Goal: Information Seeking & Learning: Learn about a topic

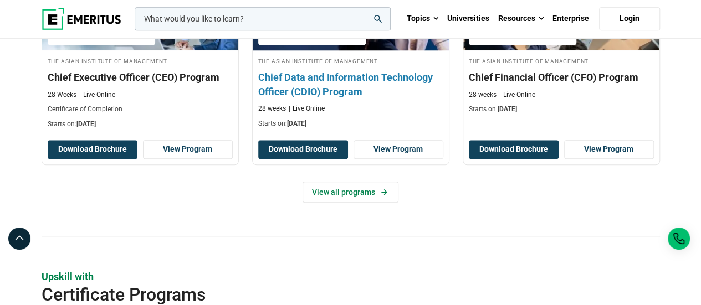
scroll to position [518, 0]
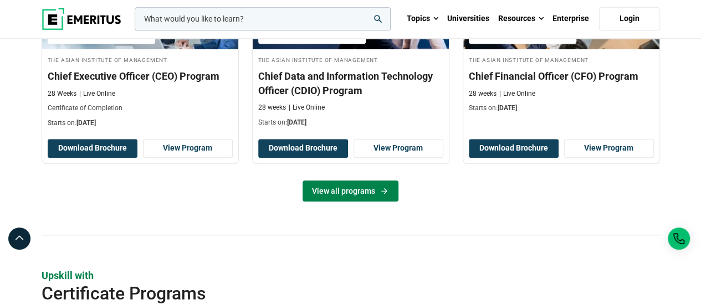
click at [360, 182] on link "View all programs" at bounding box center [351, 191] width 96 height 21
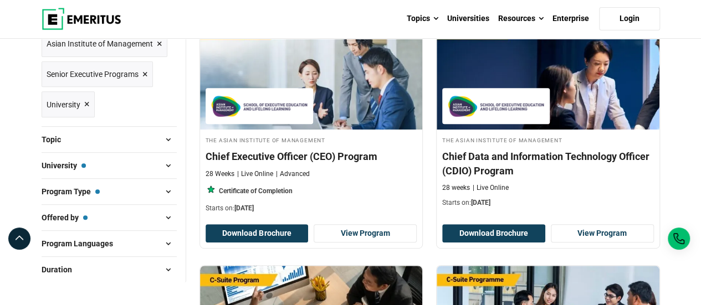
scroll to position [141, 0]
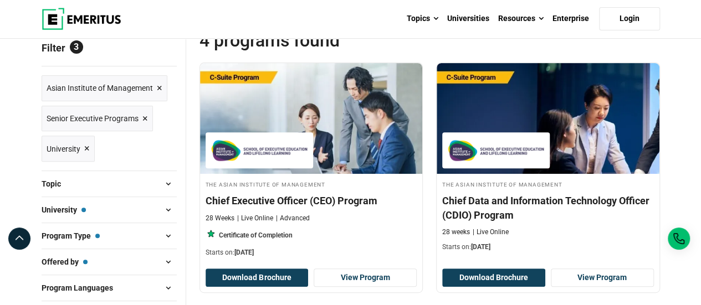
click at [142, 120] on span "×" at bounding box center [145, 119] width 6 height 16
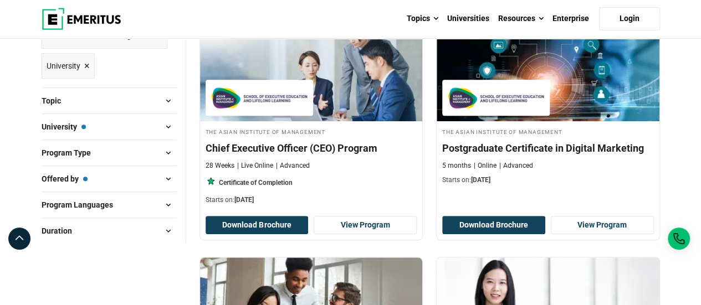
scroll to position [192, 0]
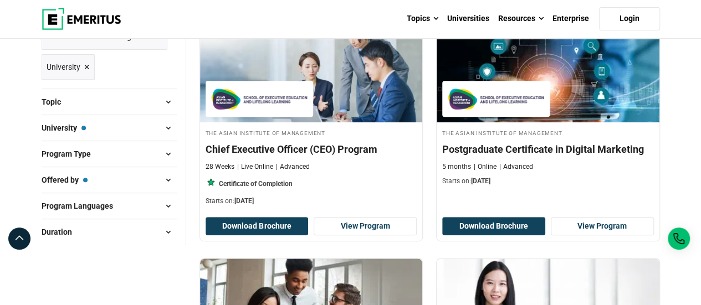
click at [160, 129] on span at bounding box center [168, 128] width 17 height 17
click at [164, 155] on span at bounding box center [168, 154] width 17 height 17
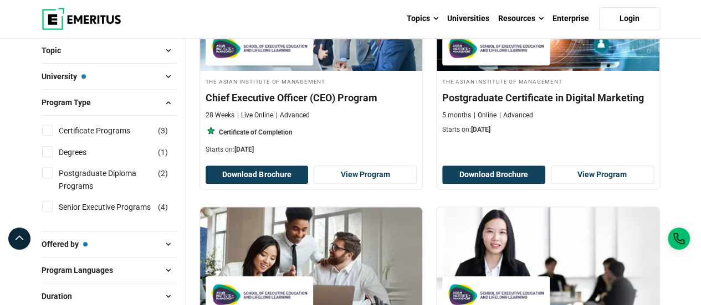
scroll to position [254, 0]
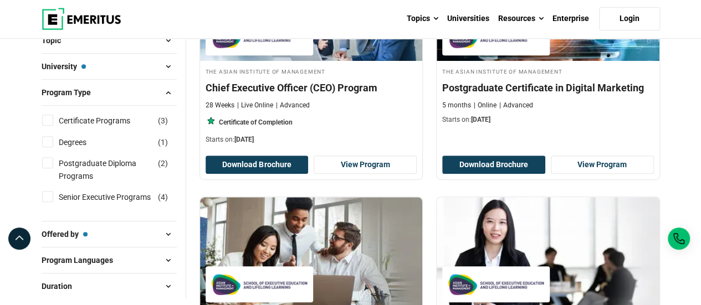
click at [45, 116] on input "Certificate Programs ( 3 )" at bounding box center [47, 120] width 11 height 11
checkbox input "true"
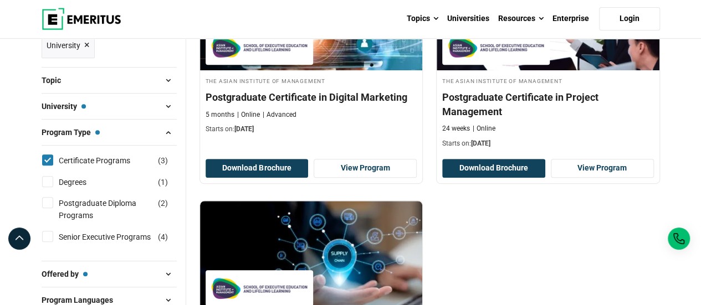
scroll to position [244, 0]
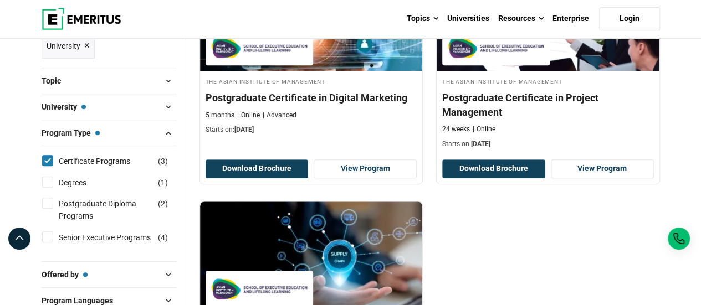
click at [167, 104] on span at bounding box center [168, 107] width 17 height 17
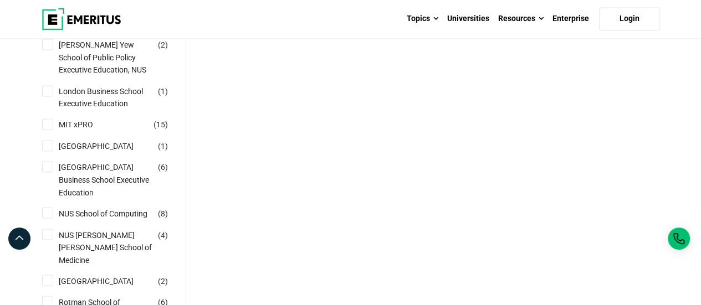
scroll to position [878, 0]
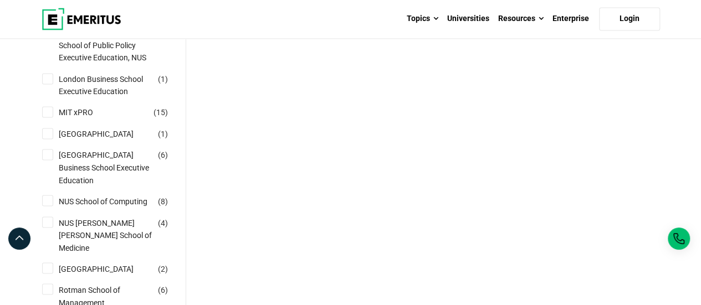
click at [50, 117] on input "MIT xPRO ( 15 )" at bounding box center [47, 111] width 11 height 11
checkbox input "true"
click at [48, 139] on input "Nanyang Technological University ( 1 )" at bounding box center [47, 133] width 11 height 11
checkbox input "true"
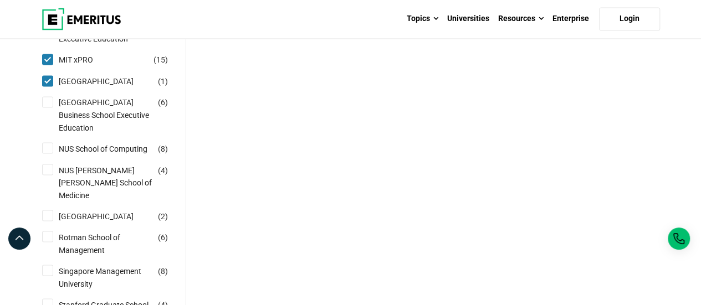
scroll to position [932, 0]
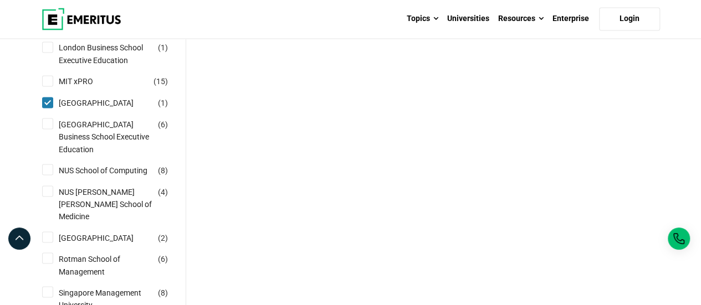
scroll to position [944, 0]
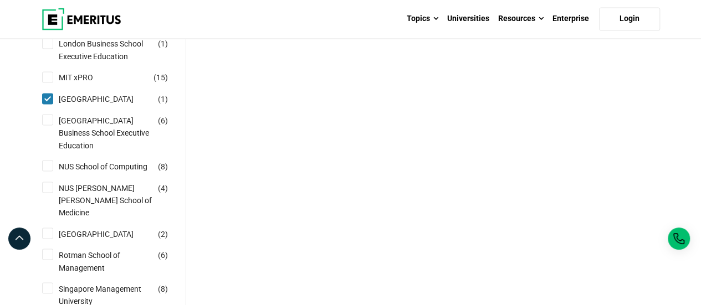
click at [47, 125] on input "National University of Singapore Business School Executive Education ( 6 )" at bounding box center [47, 119] width 11 height 11
checkbox input "true"
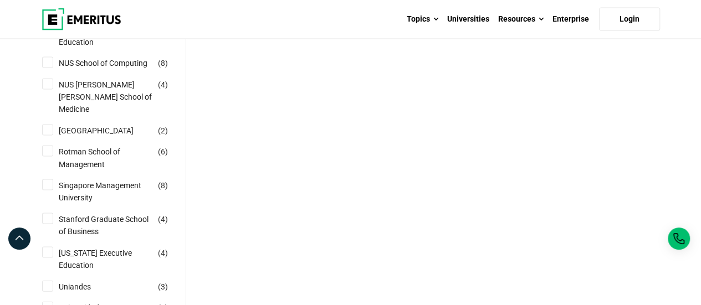
scroll to position [1048, 0]
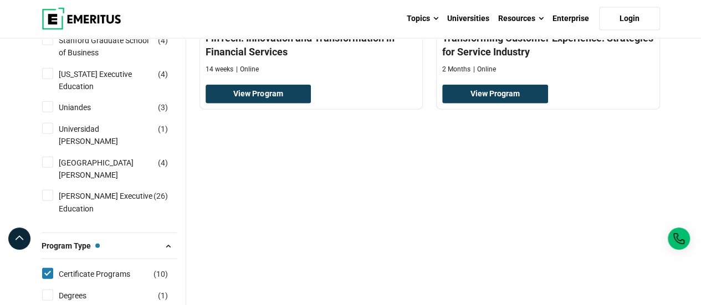
scroll to position [1228, 0]
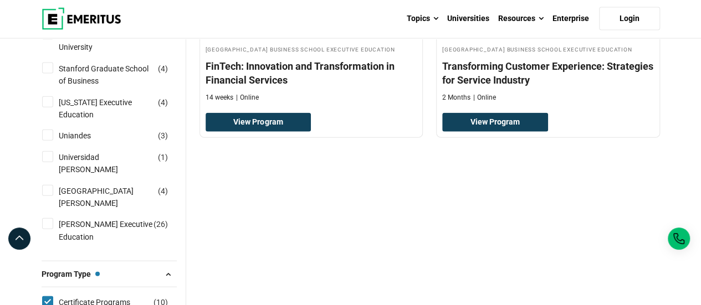
click at [55, 88] on label "Stanford Graduate School of Business ( 4 )" at bounding box center [115, 75] width 122 height 25
click at [53, 74] on input "Stanford Graduate School of Business ( 4 )" at bounding box center [47, 68] width 11 height 11
checkbox input "true"
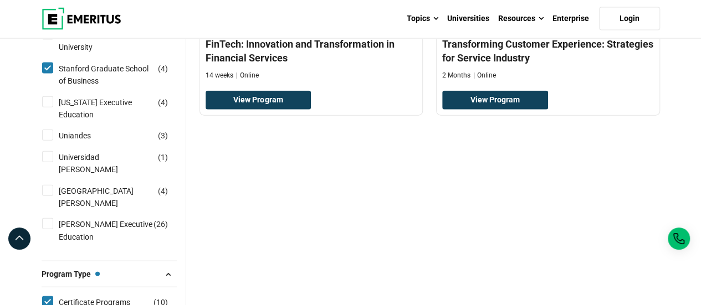
click at [54, 54] on label "Singapore Management University ( 8 )" at bounding box center [115, 41] width 122 height 25
click at [53, 40] on input "Singapore Management University ( 8 )" at bounding box center [47, 34] width 11 height 11
checkbox input "true"
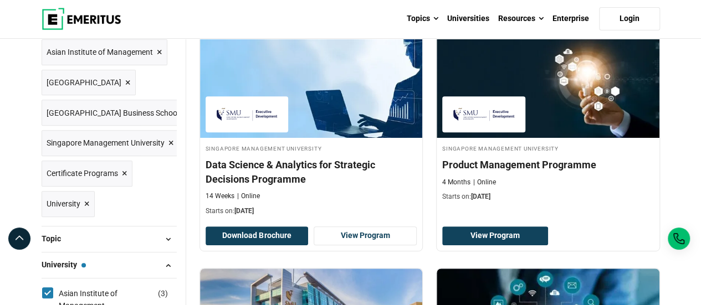
scroll to position [180, 0]
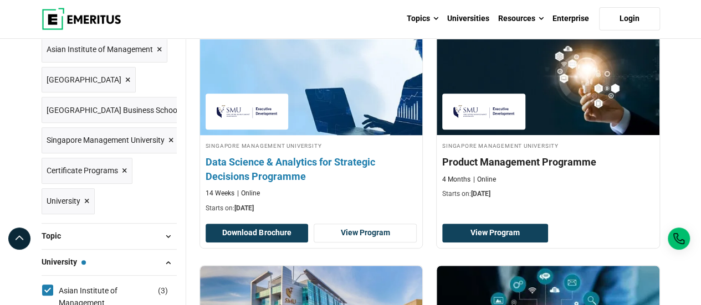
click at [286, 158] on h4 "Data Science & Analytics for Strategic Decisions Programme" at bounding box center [312, 169] width 212 height 28
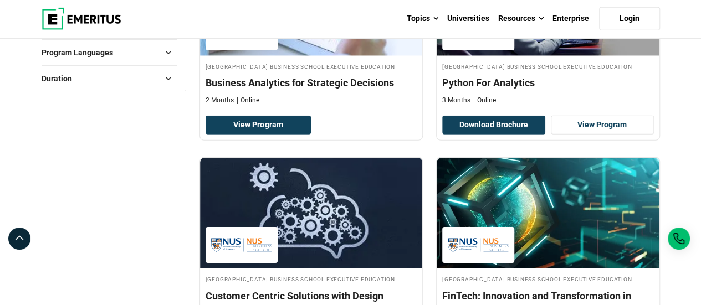
scroll to position [1637, 0]
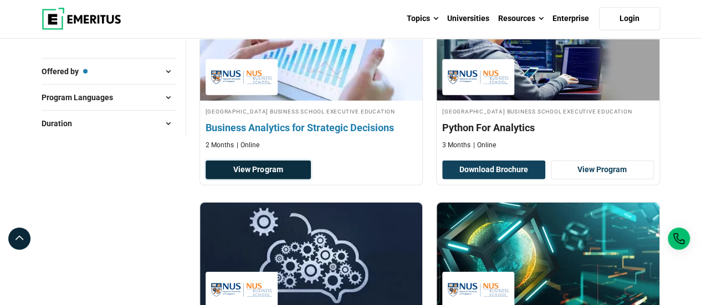
click at [269, 178] on link "View Program" at bounding box center [259, 170] width 106 height 19
